Goal: Communication & Community: Share content

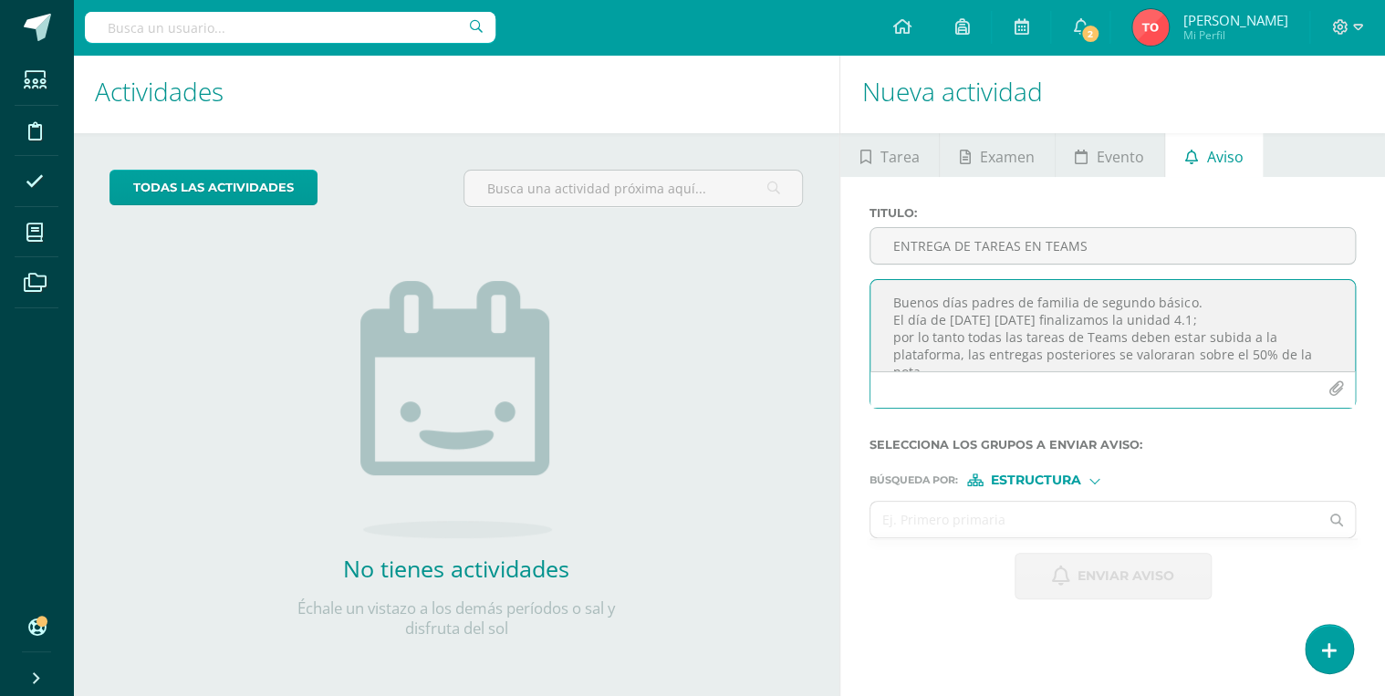
scroll to position [11, 0]
click at [889, 307] on textarea "Buenos días padres de familia de segundo básico. El día de [DATE] [DATE] finali…" at bounding box center [1113, 325] width 485 height 91
type textarea "Buenos días padres de familia de segundo básico. [DATE] se está asignando la úl…"
click at [1107, 523] on input "text" at bounding box center [1095, 520] width 448 height 36
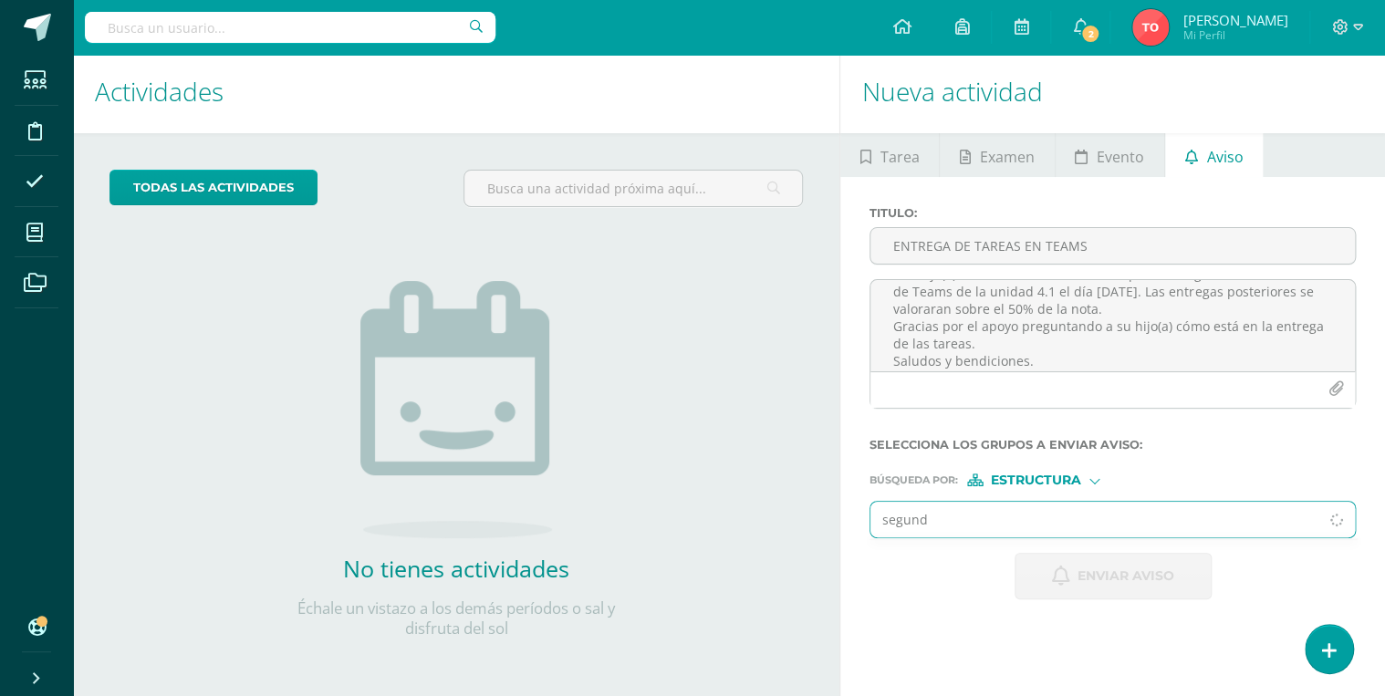
type input "segundo"
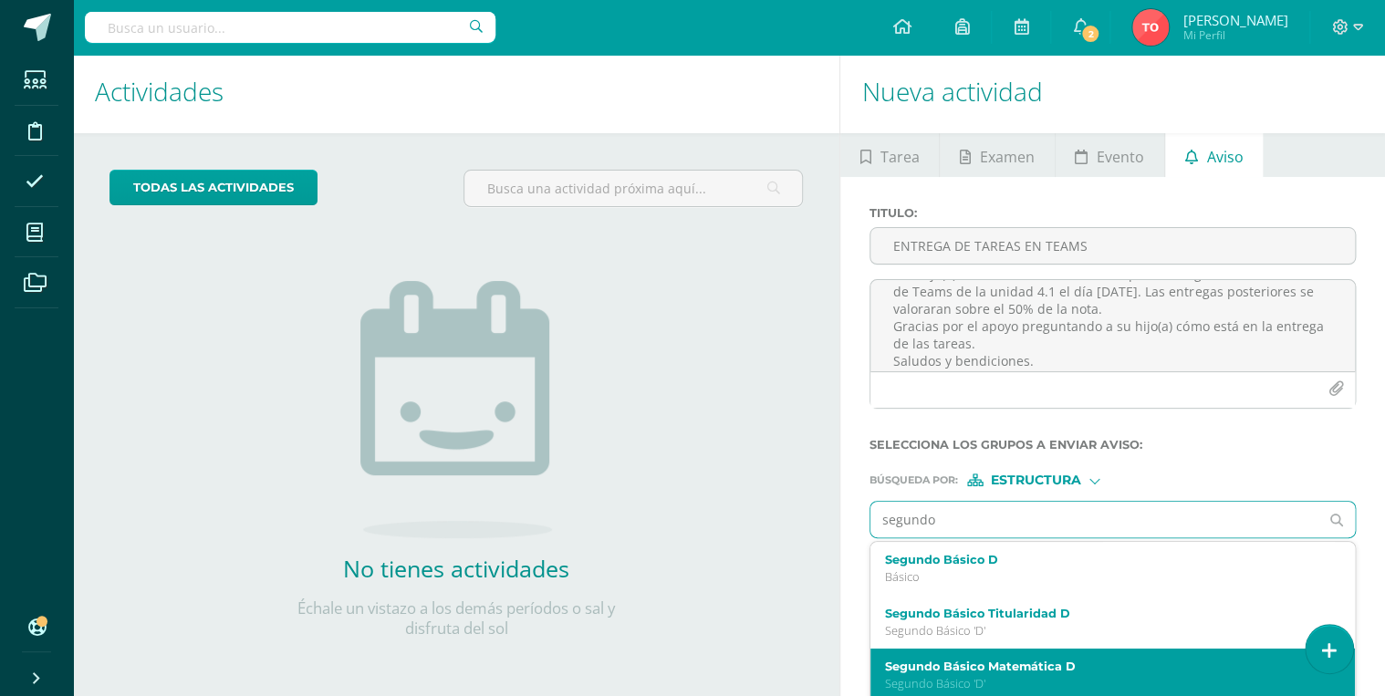
click at [1029, 665] on label "Segundo Básico Matemática D" at bounding box center [1103, 667] width 436 height 14
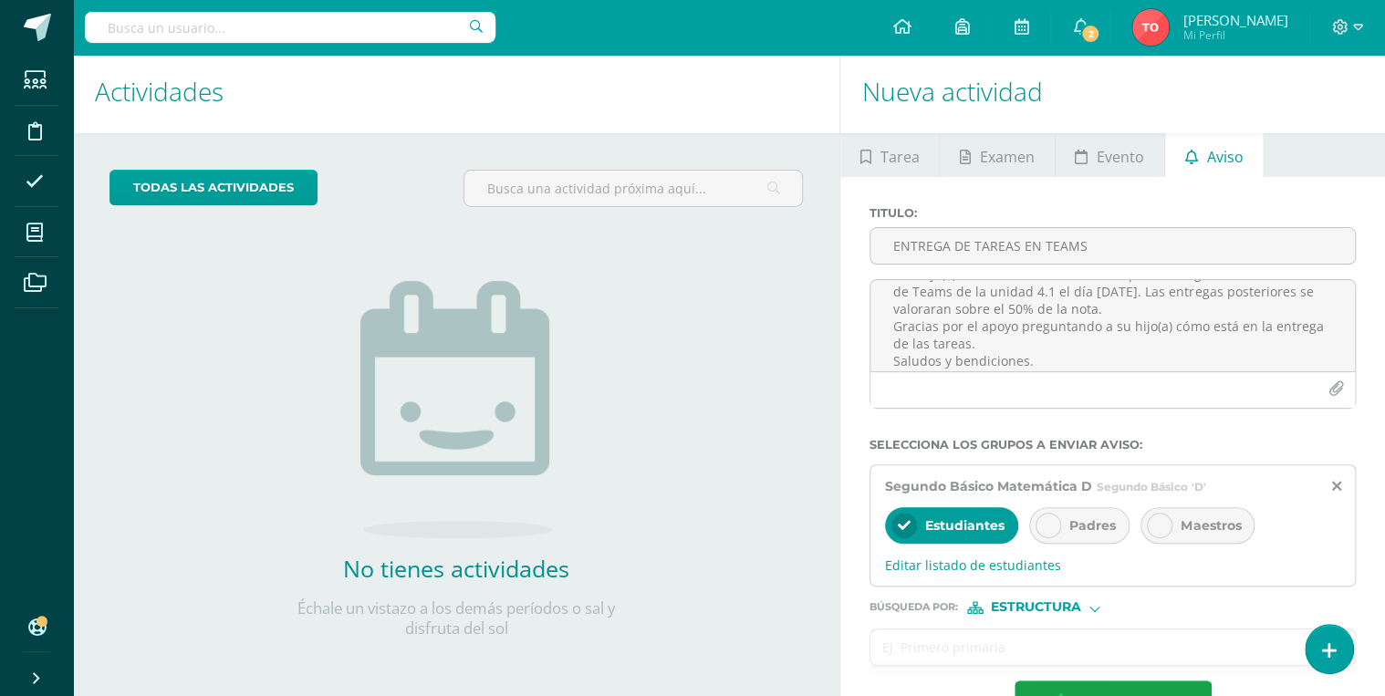
click at [1030, 637] on input "text" at bounding box center [1095, 648] width 448 height 36
type input "segun"
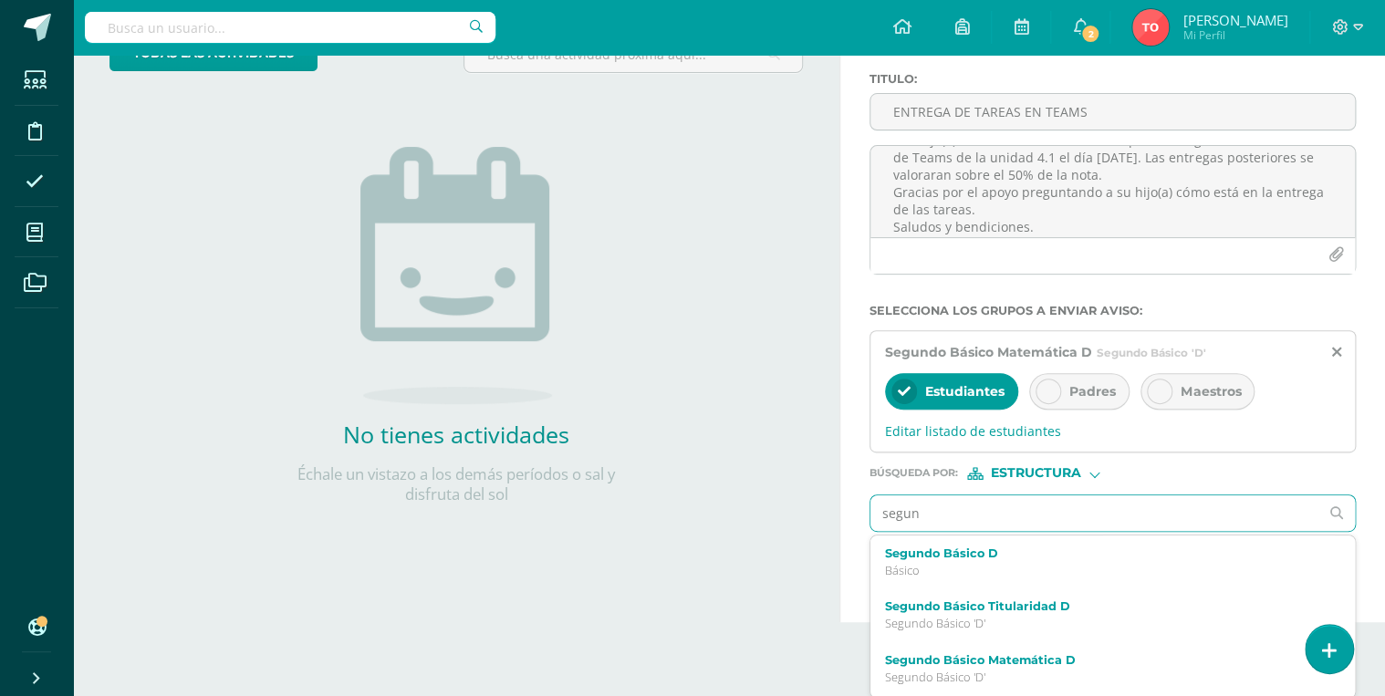
scroll to position [73, 0]
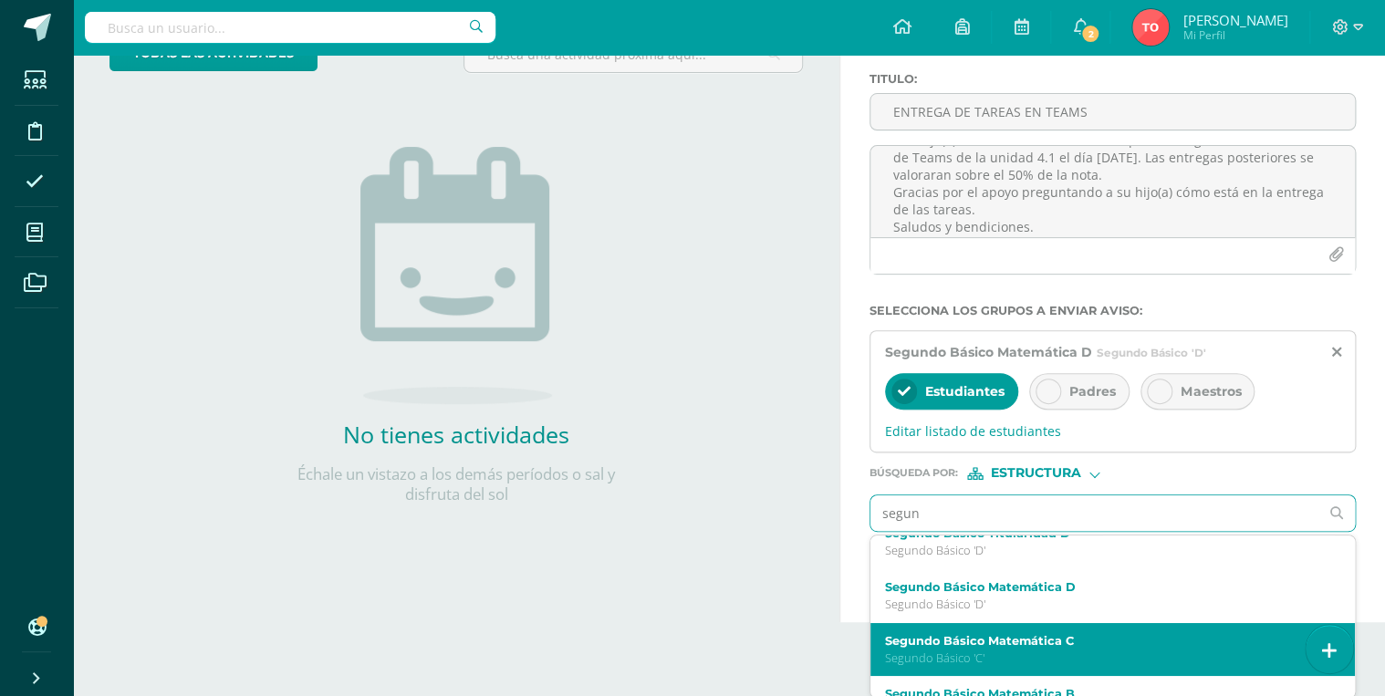
click at [1029, 659] on p "Segundo Básico 'C'" at bounding box center [1103, 659] width 436 height 16
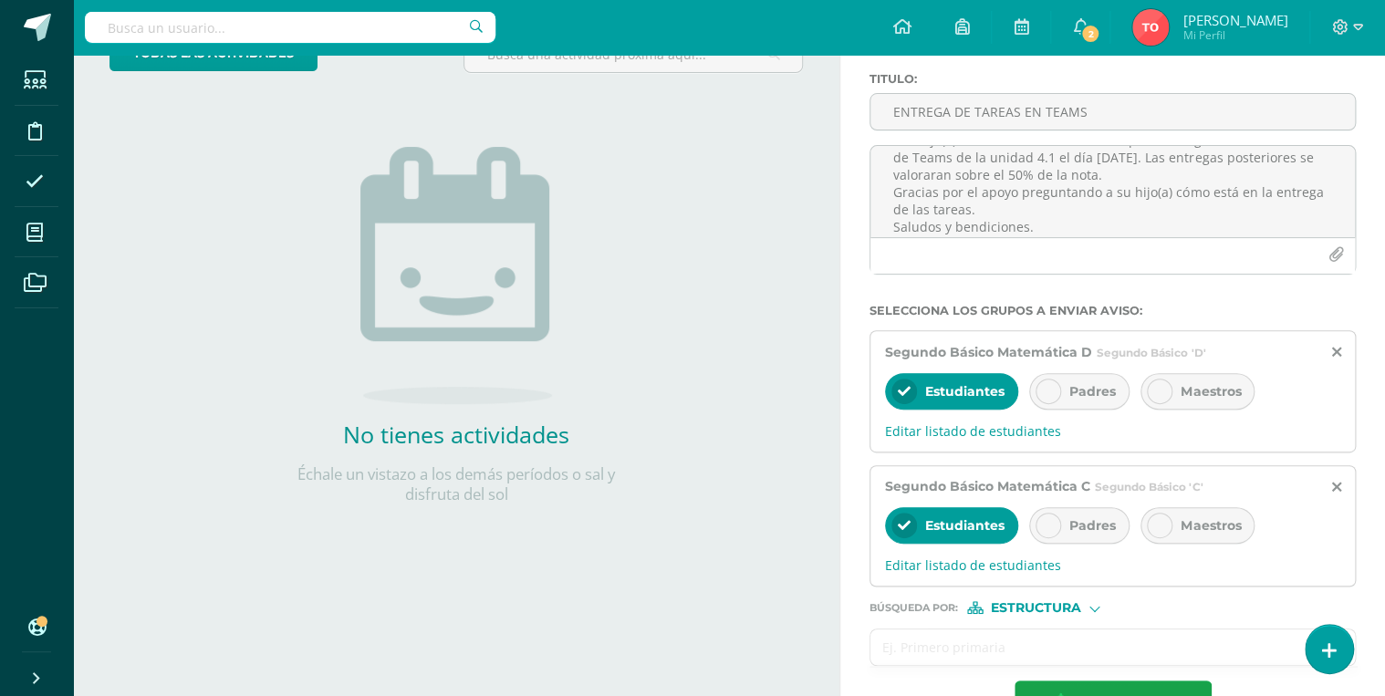
click at [1016, 649] on input "text" at bounding box center [1095, 648] width 448 height 36
type input "segun"
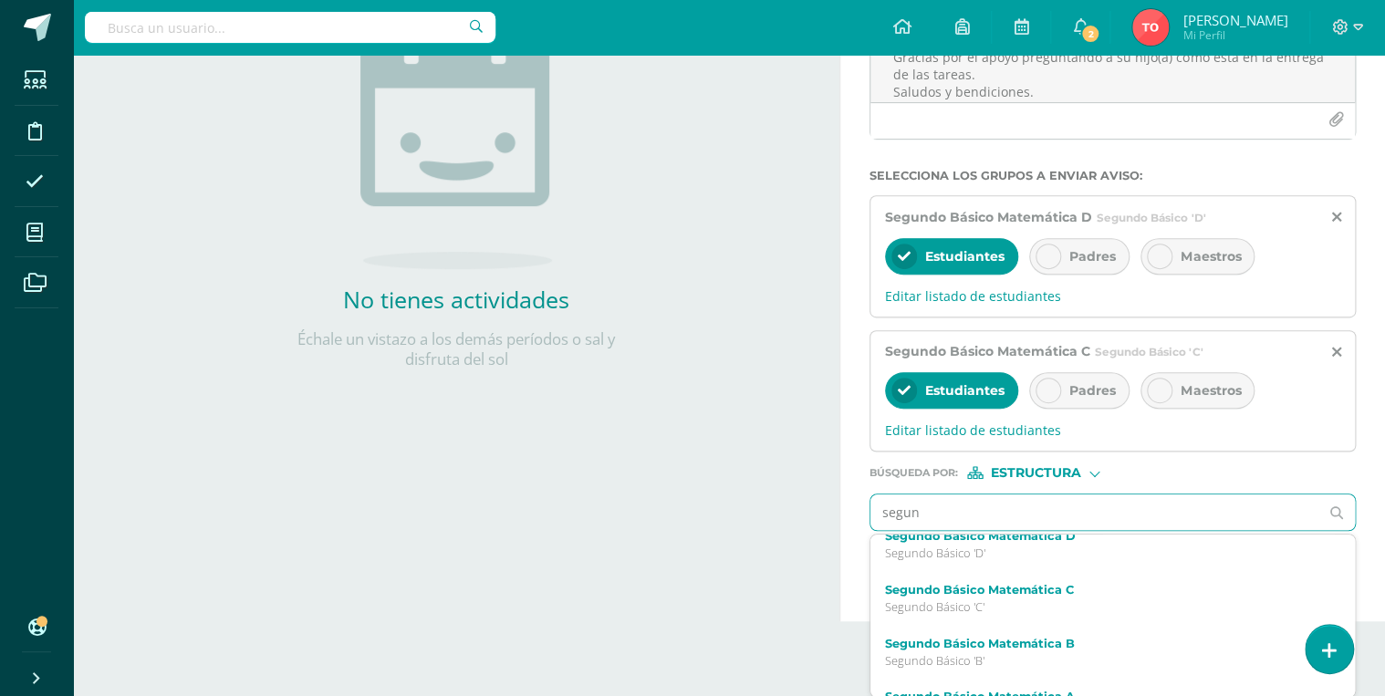
scroll to position [146, 0]
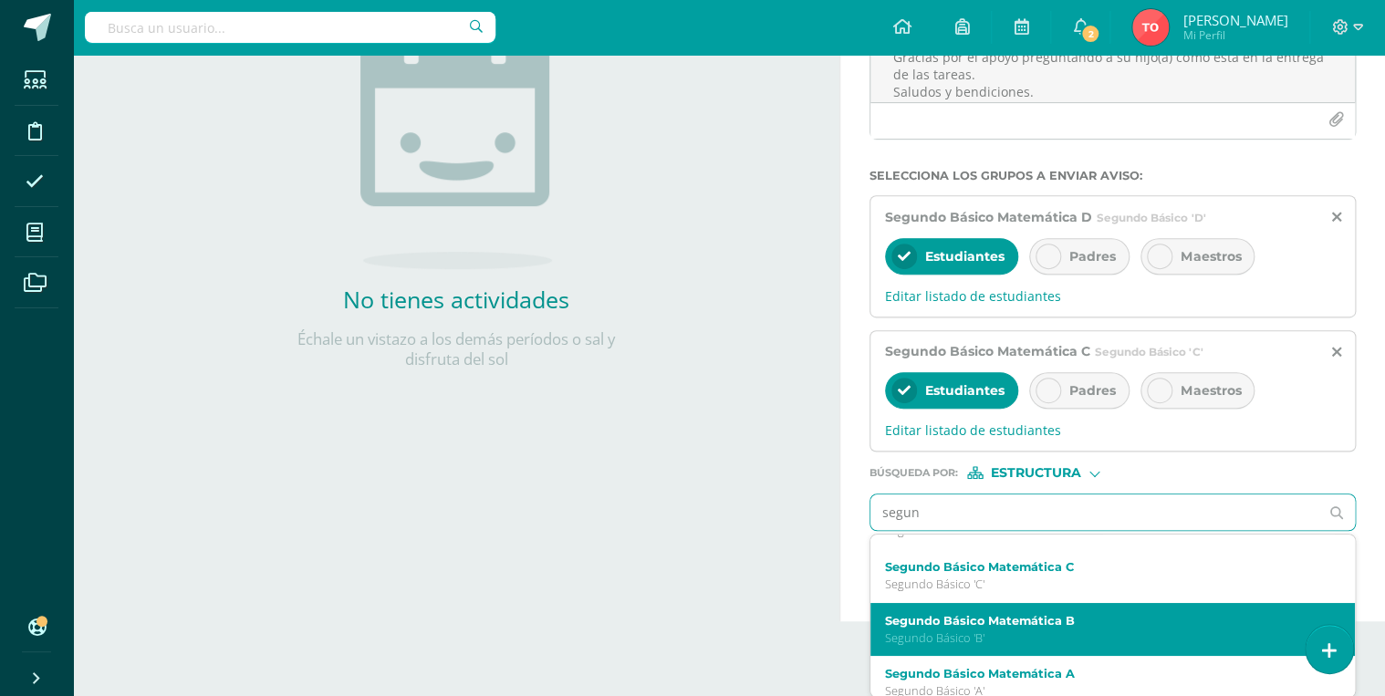
click at [1026, 628] on div "Segundo Básico Matemática B Segundo Básico 'B'" at bounding box center [1103, 630] width 436 height 32
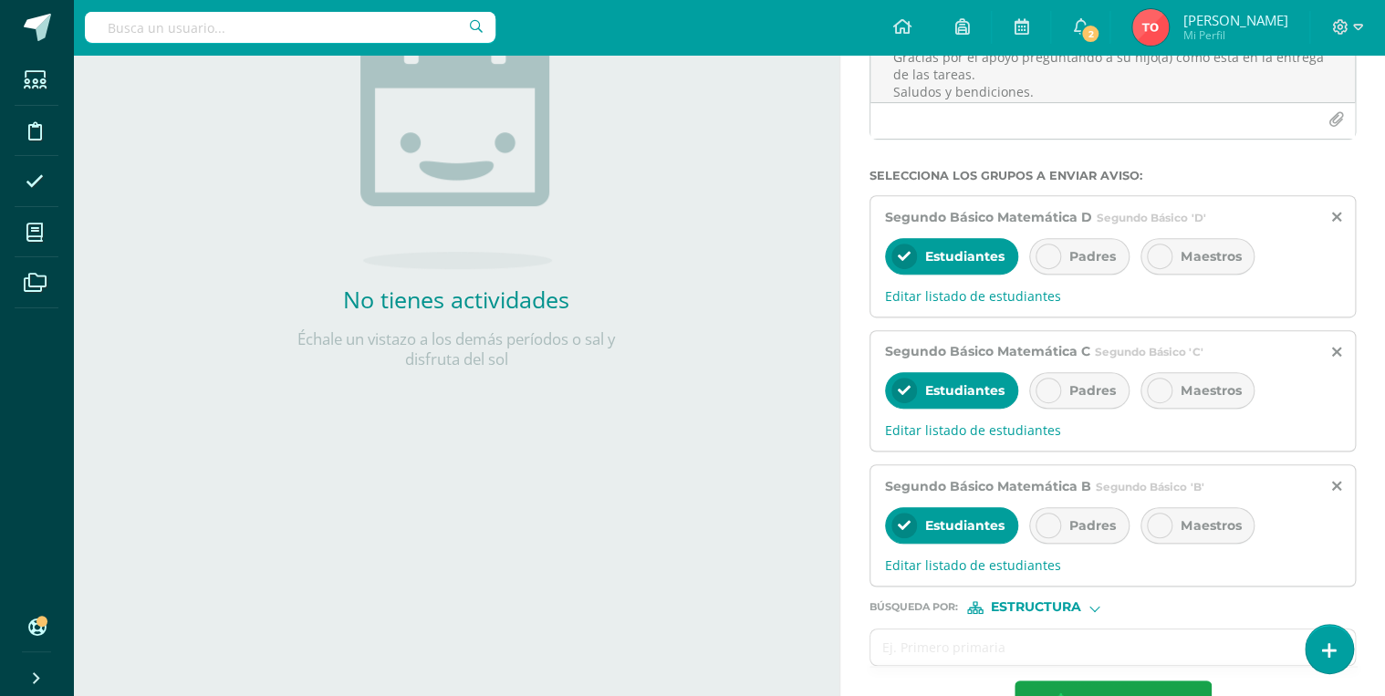
scroll to position [0, 0]
click at [1019, 640] on input "text" at bounding box center [1095, 648] width 448 height 36
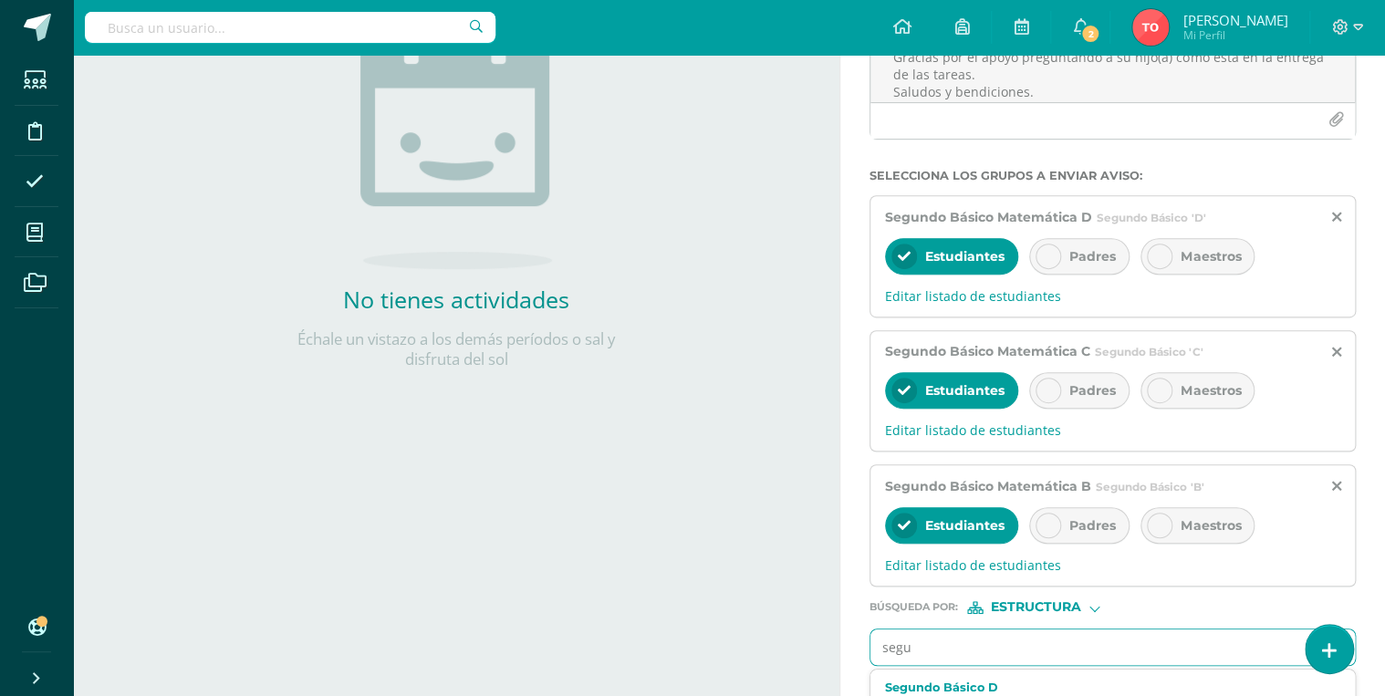
type input "segun"
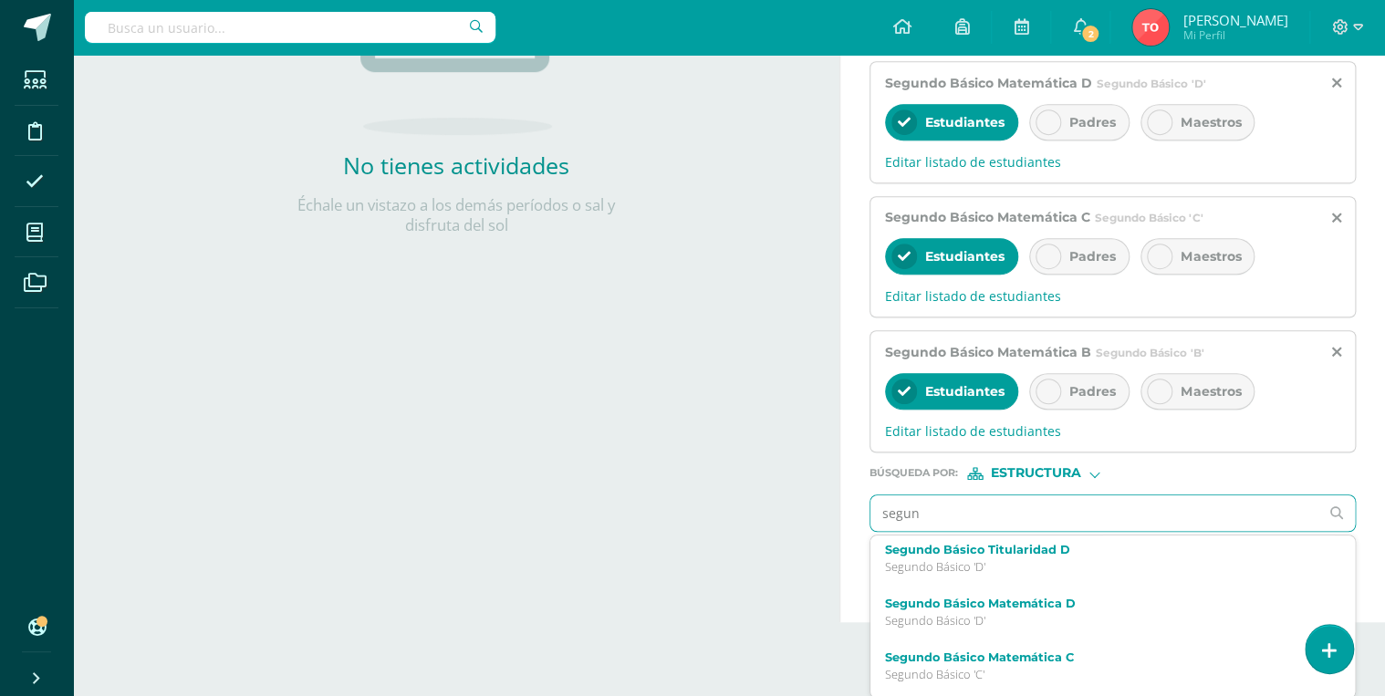
scroll to position [146, 0]
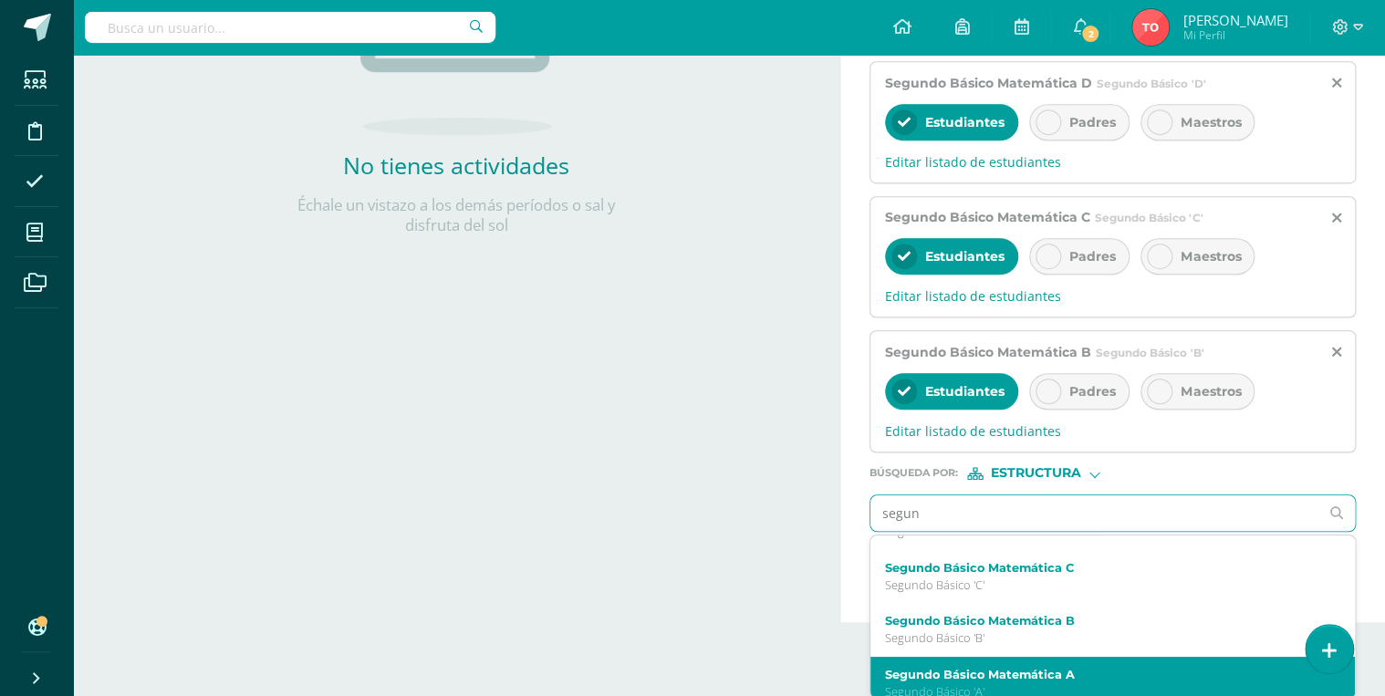
click at [1013, 678] on label "Segundo Básico Matemática A" at bounding box center [1103, 675] width 436 height 14
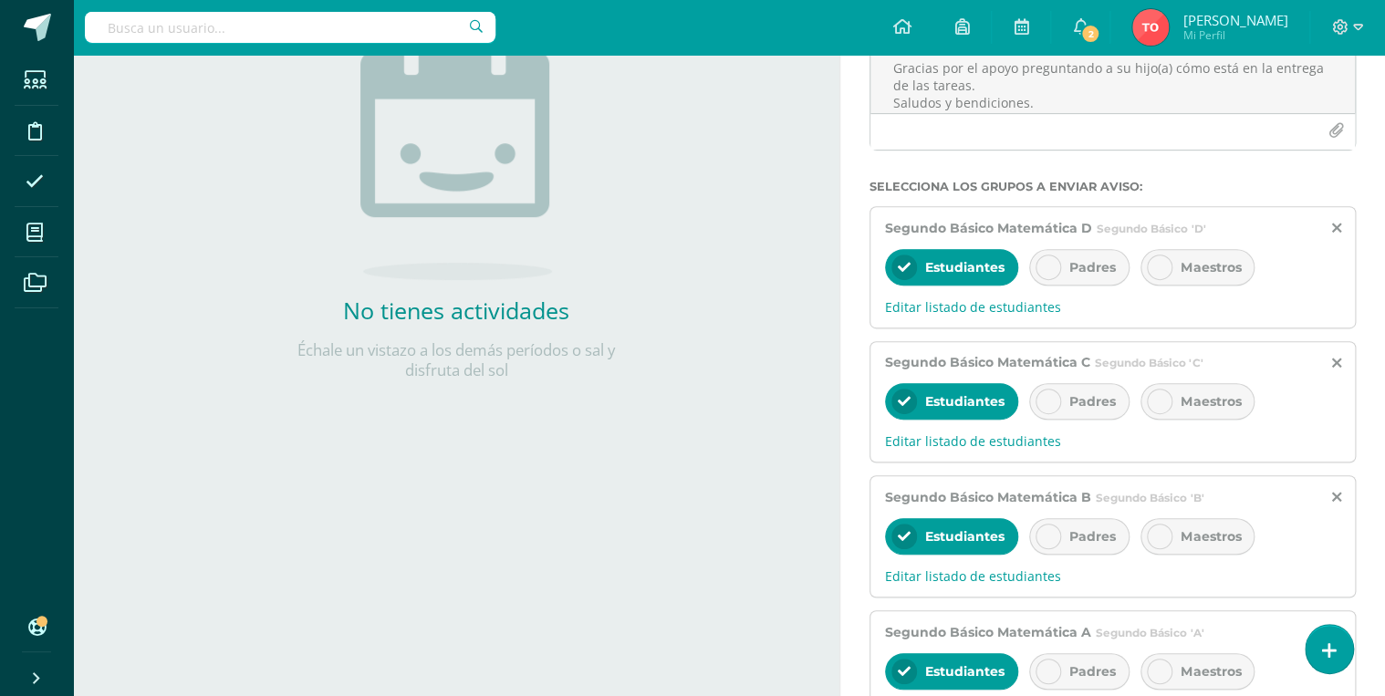
scroll to position [262, 0]
click at [1071, 270] on span "Padres" at bounding box center [1093, 268] width 47 height 16
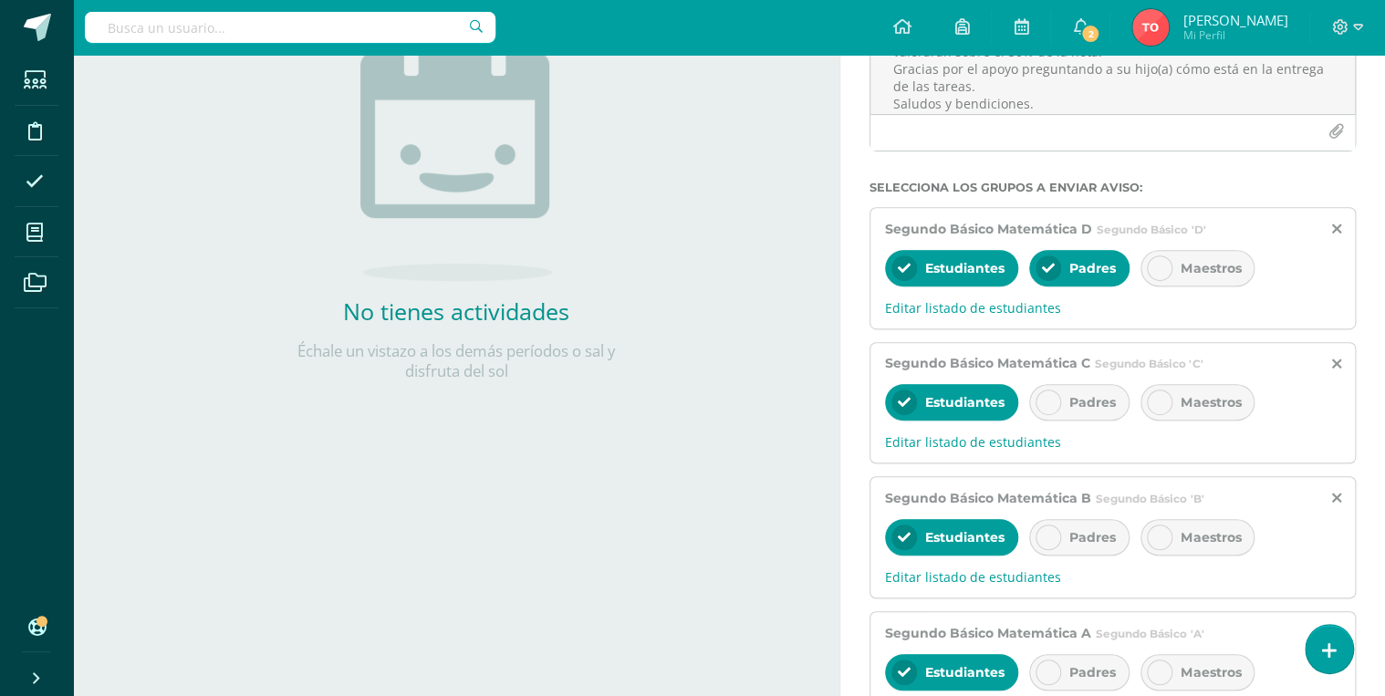
click at [1083, 403] on span "Padres" at bounding box center [1093, 402] width 47 height 16
click at [1081, 537] on span "Padres" at bounding box center [1093, 537] width 47 height 16
click at [1076, 664] on span "Padres" at bounding box center [1093, 672] width 47 height 16
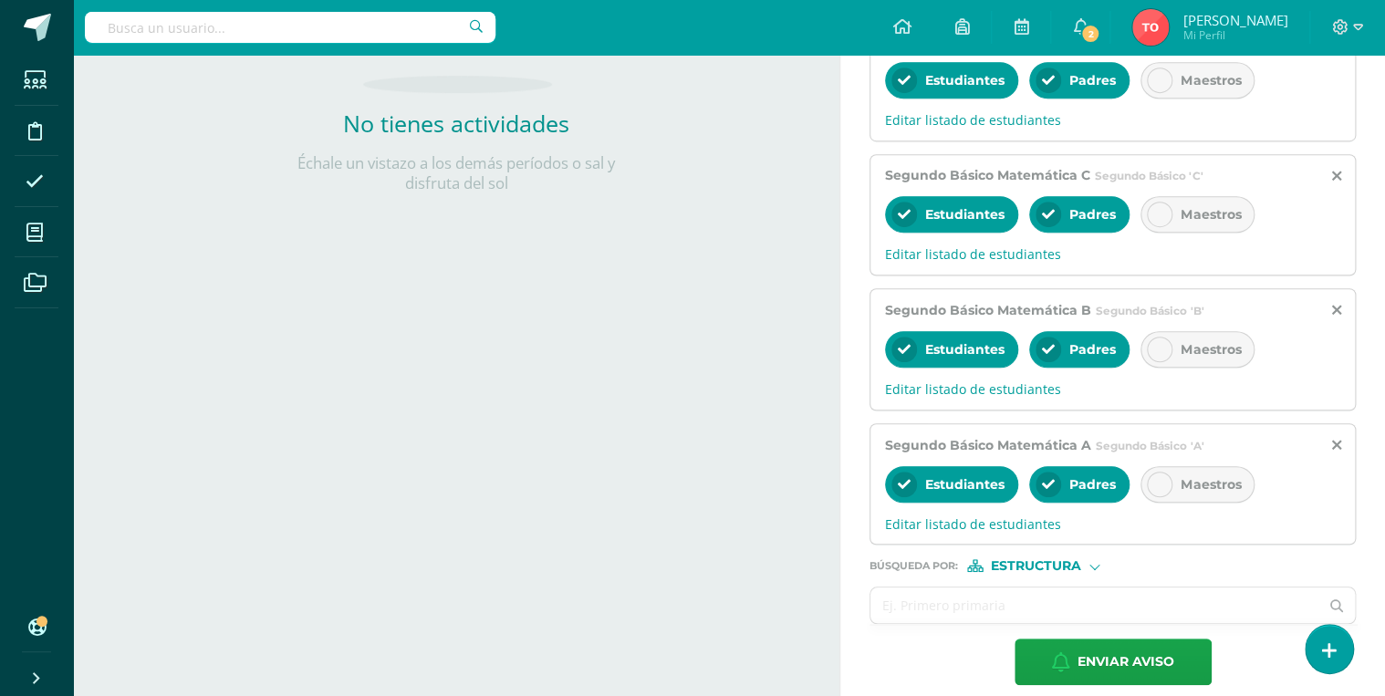
scroll to position [465, 0]
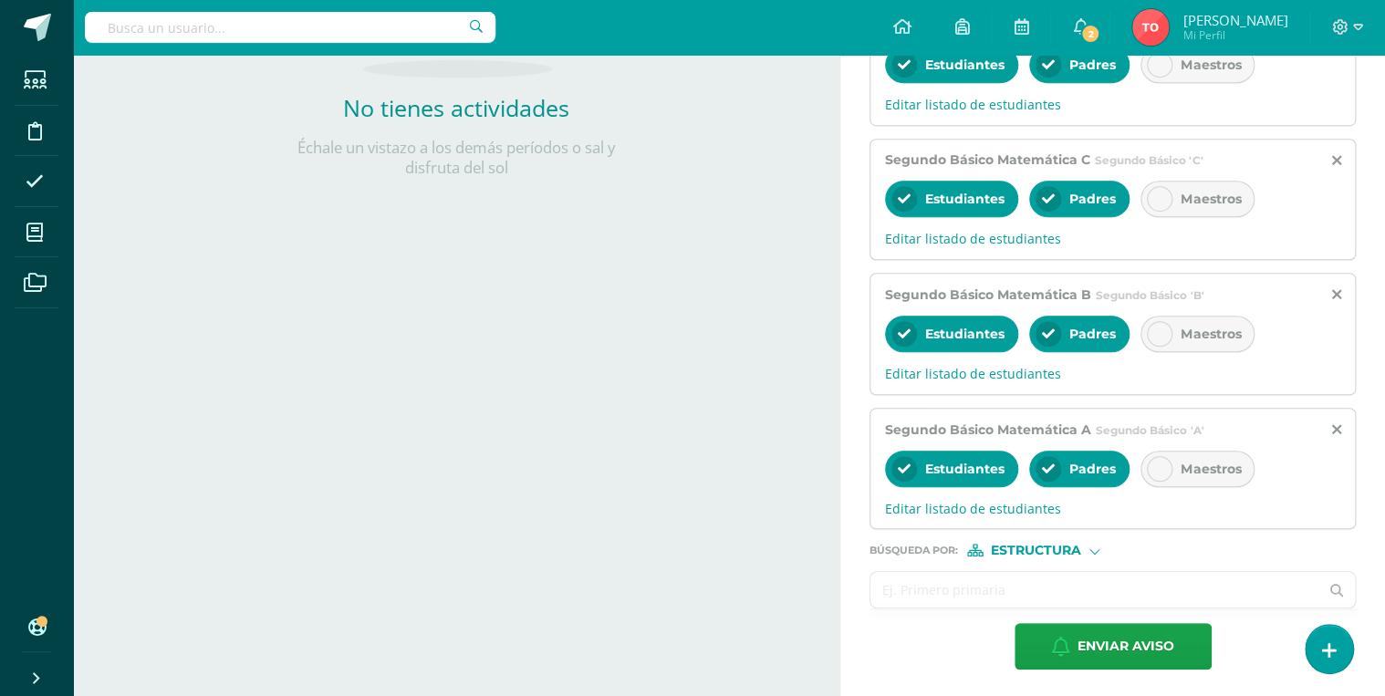
click at [1095, 585] on input "text" at bounding box center [1095, 590] width 448 height 36
click at [993, 583] on input "[PERSON_NAME]" at bounding box center [1095, 590] width 448 height 36
type input "[PERSON_NAME]"
click at [1030, 551] on span "Estructura" at bounding box center [1036, 551] width 90 height 10
click at [1030, 601] on span "Persona" at bounding box center [1043, 596] width 66 height 10
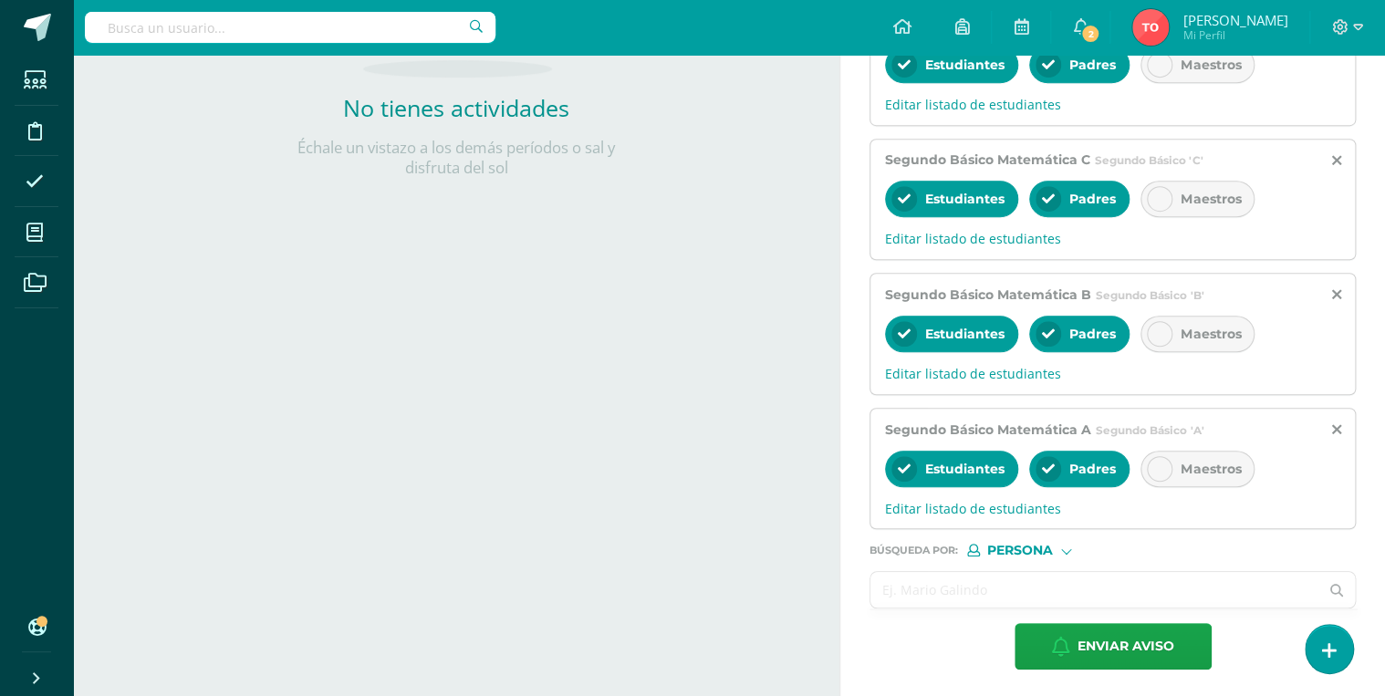
click at [1019, 577] on input "text" at bounding box center [1095, 590] width 448 height 36
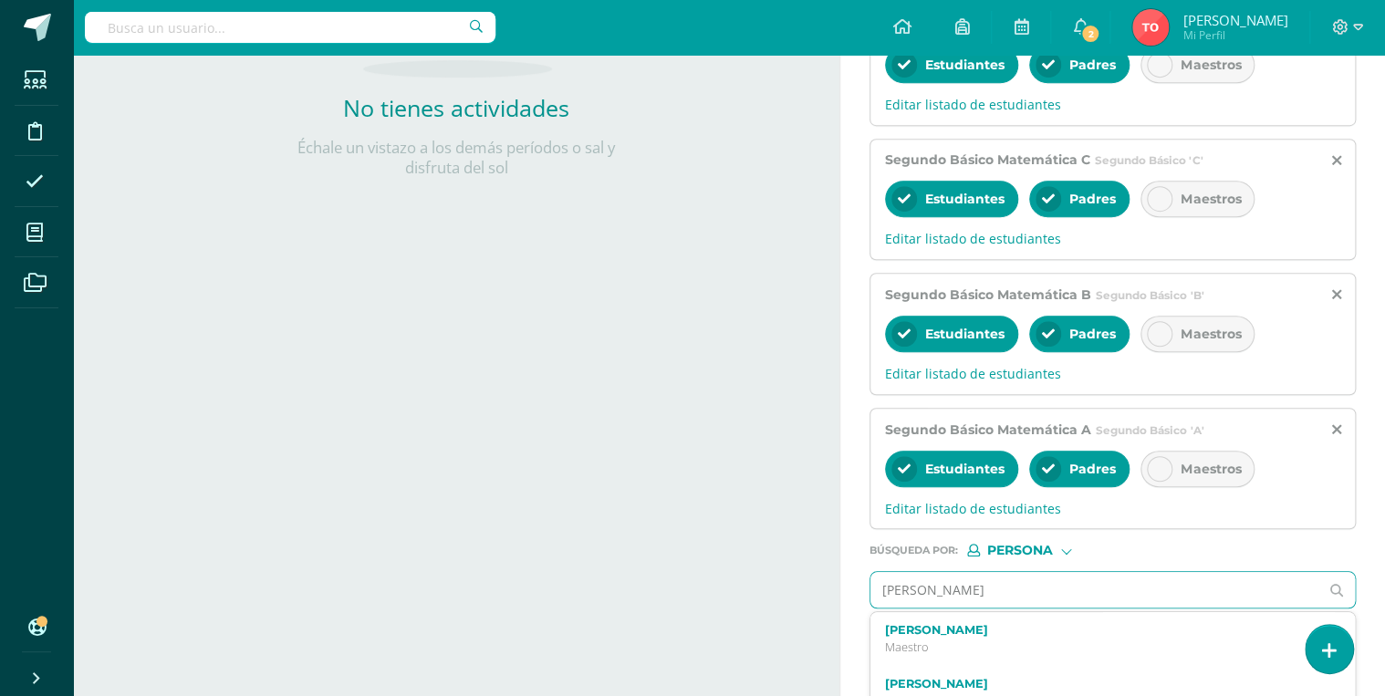
type input "[PERSON_NAME]"
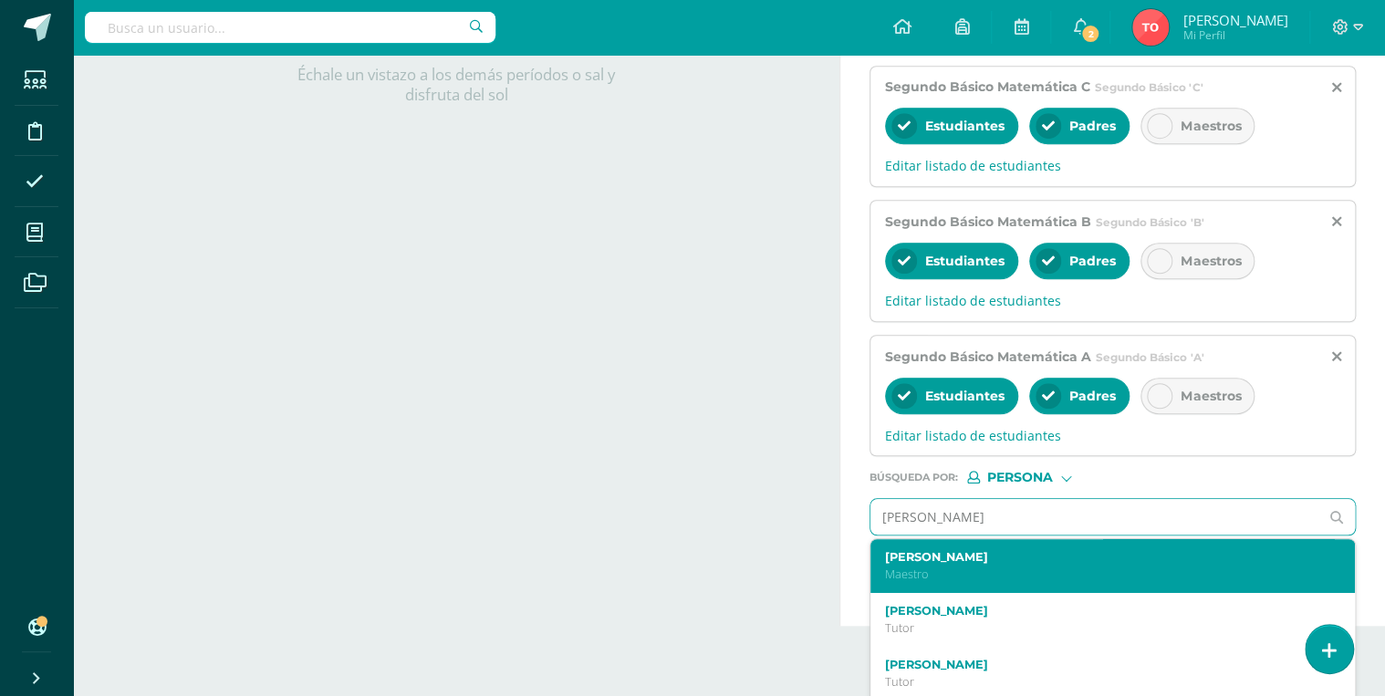
click at [998, 561] on label "[PERSON_NAME]" at bounding box center [1103, 557] width 436 height 14
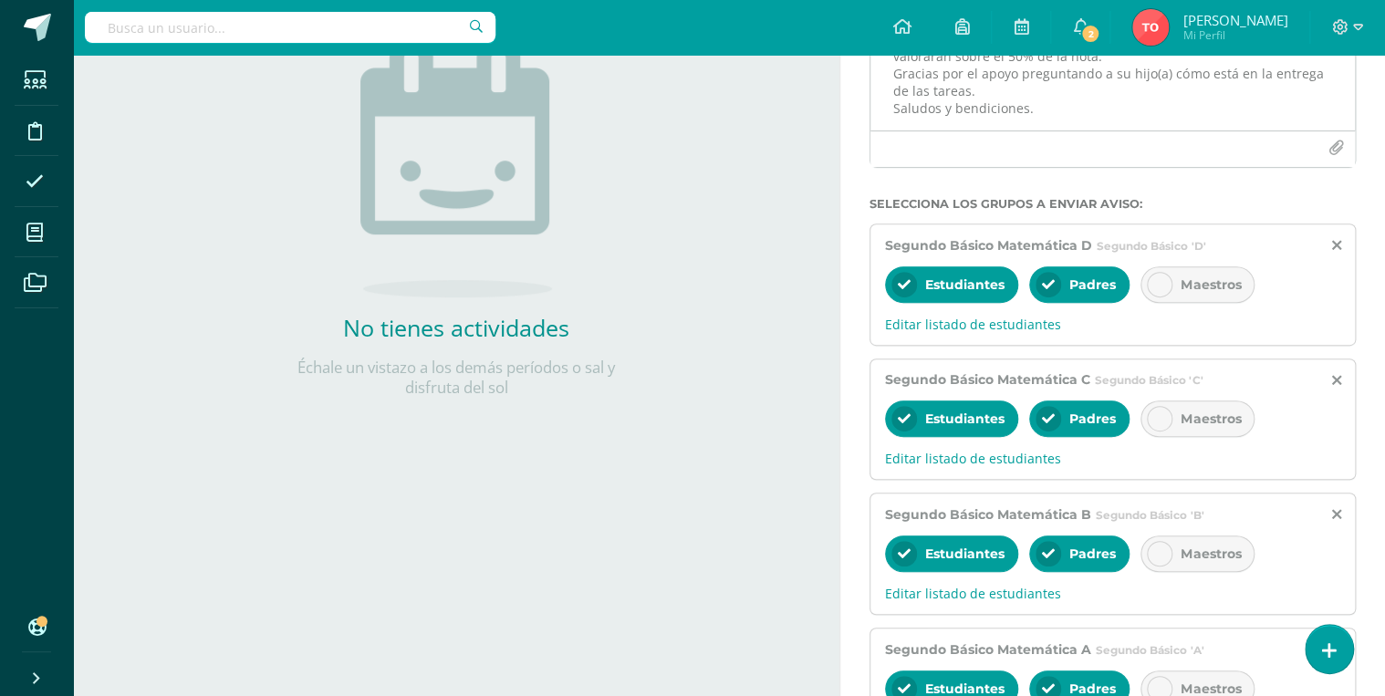
scroll to position [521, 0]
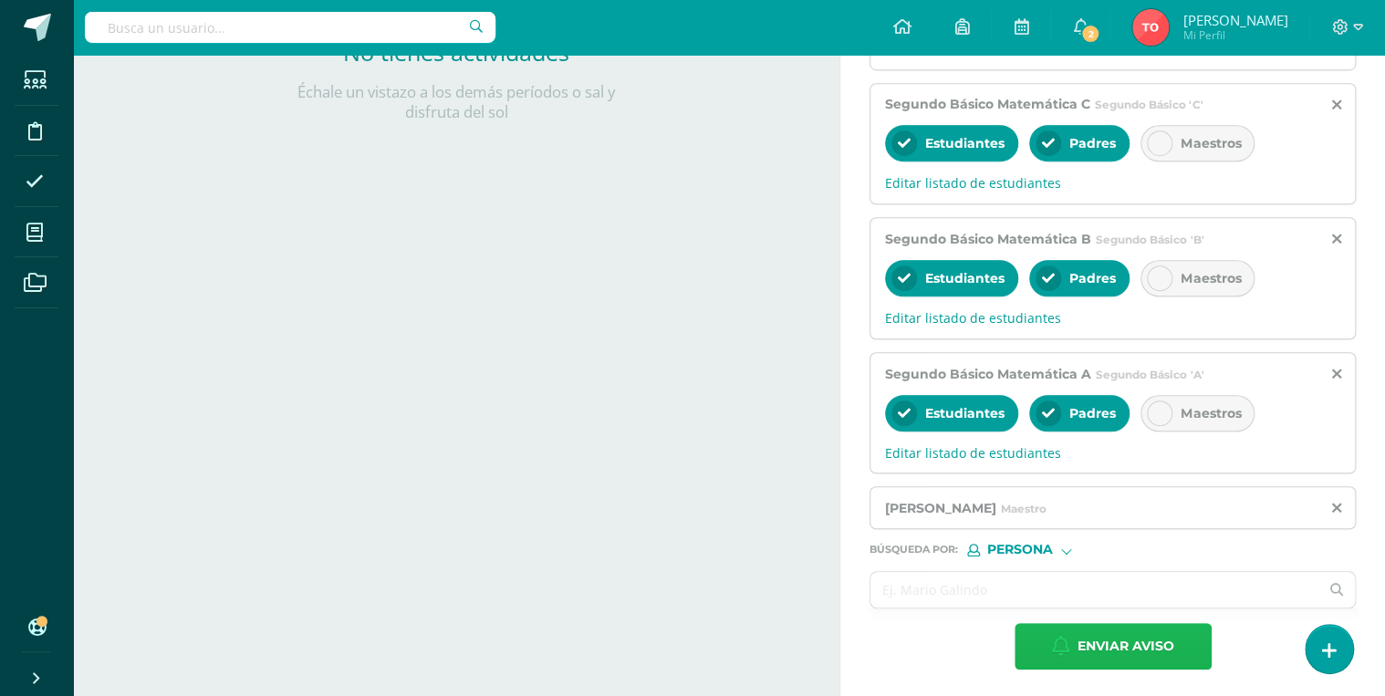
click at [1124, 638] on span "Enviar aviso" at bounding box center [1126, 646] width 97 height 45
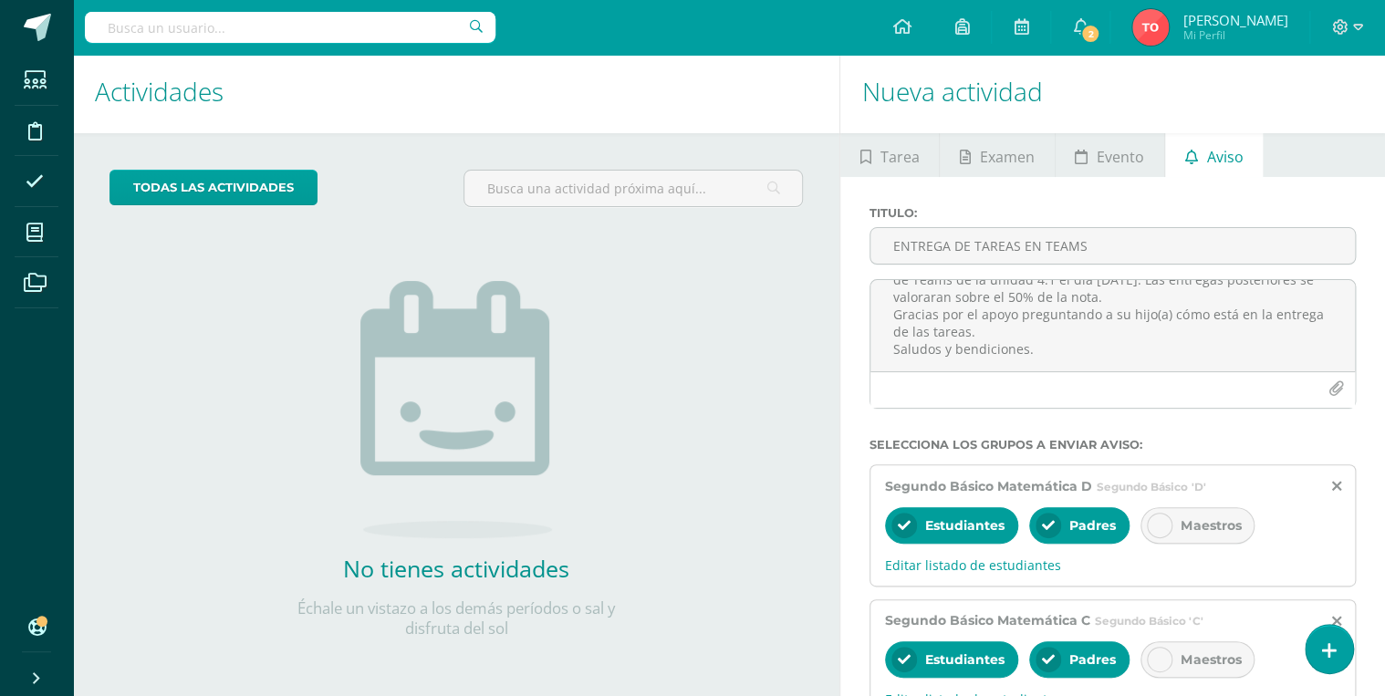
scroll to position [0, 0]
